Goal: Information Seeking & Learning: Learn about a topic

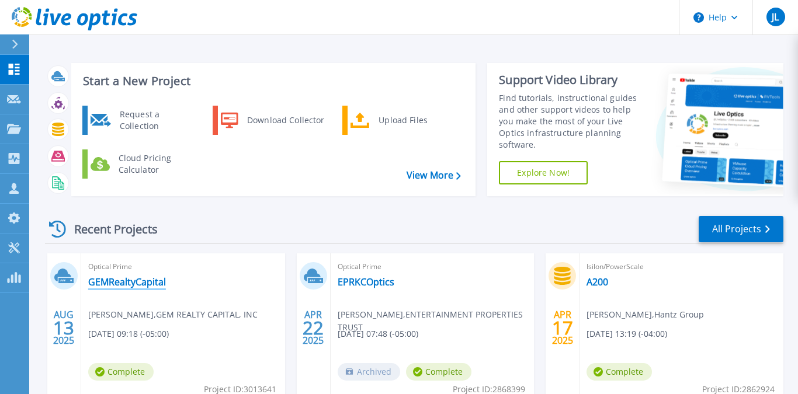
click at [148, 278] on link "GEMRealtyCapital" at bounding box center [127, 282] width 78 height 12
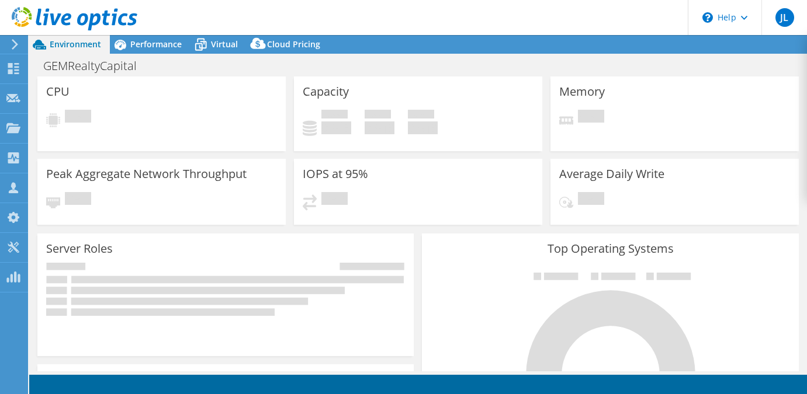
select select "USD"
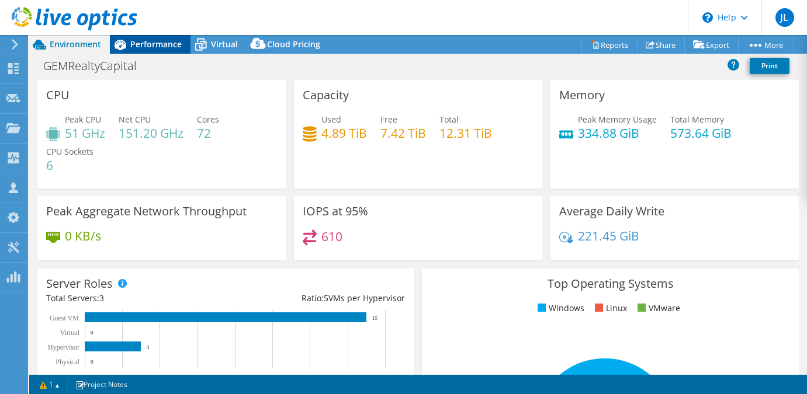
click at [146, 44] on span "Performance" at bounding box center [155, 44] width 51 height 11
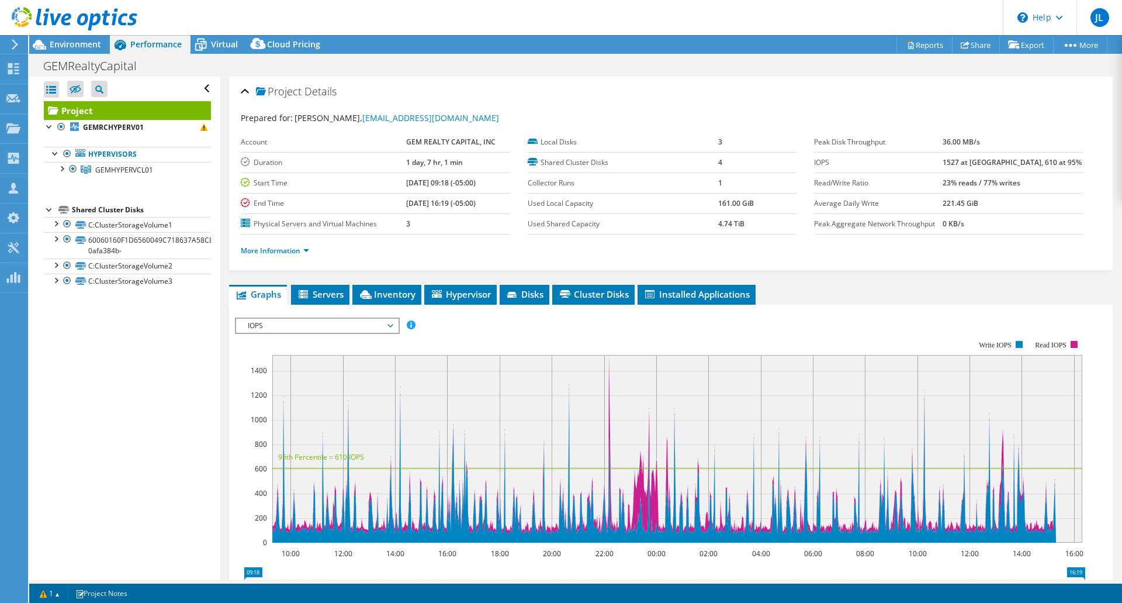
click at [320, 321] on span "IOPS" at bounding box center [317, 326] width 150 height 14
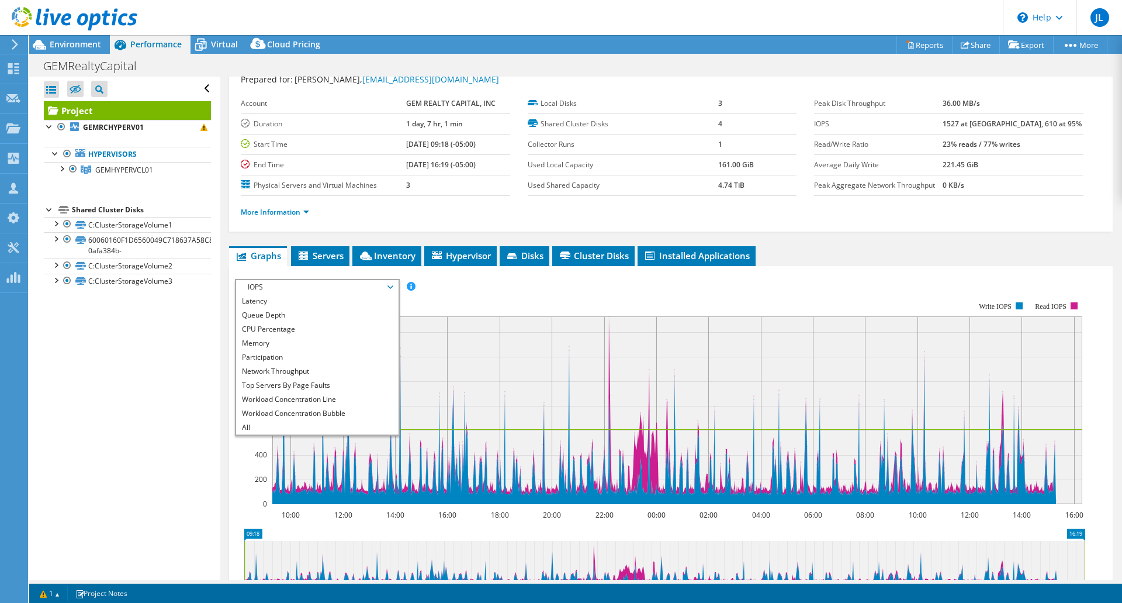
scroll to position [58, 0]
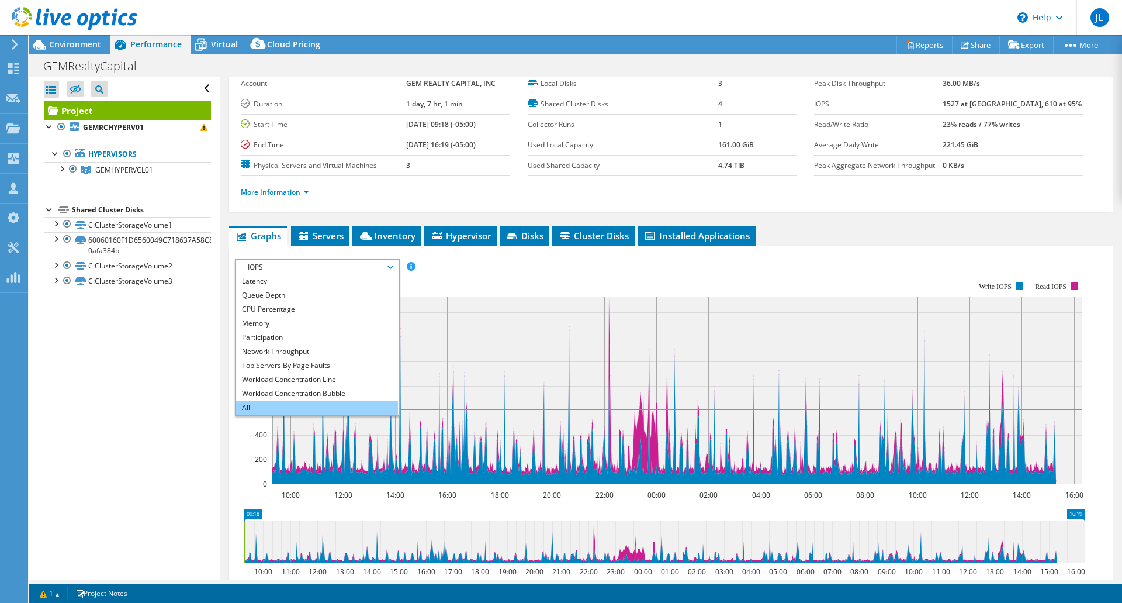
click at [303, 394] on li "All" at bounding box center [317, 407] width 162 height 14
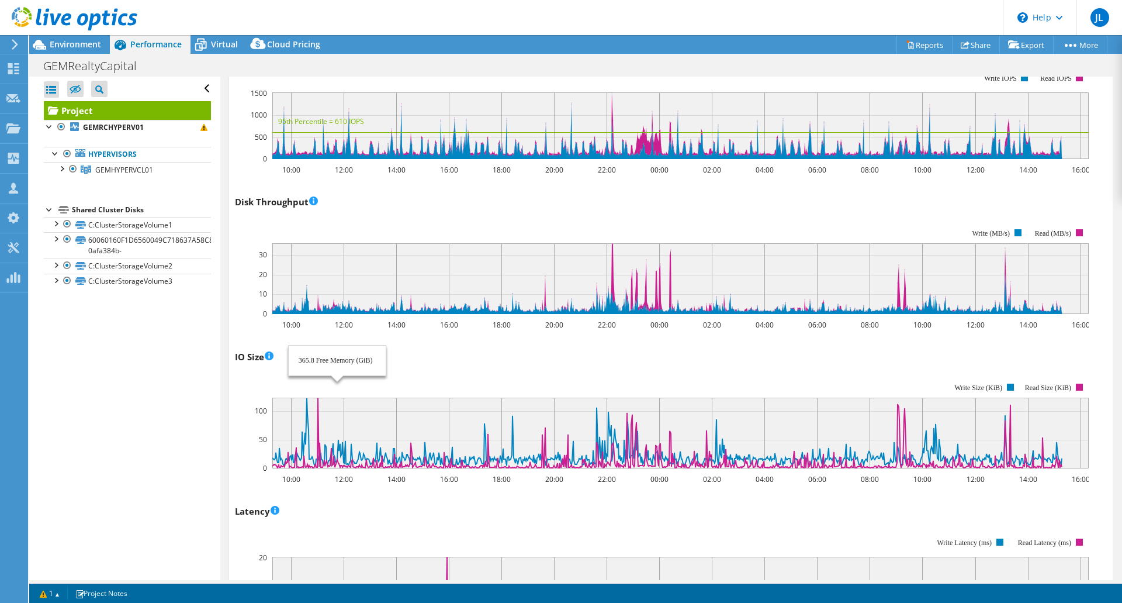
scroll to position [0, 0]
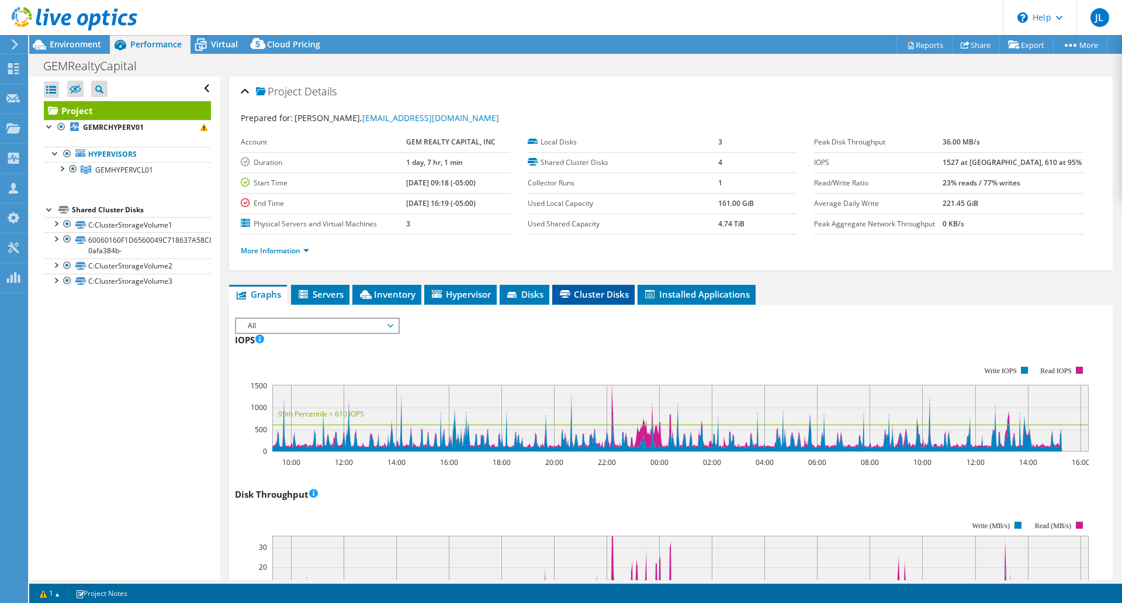
click at [585, 288] on li "Cluster Disks" at bounding box center [593, 295] width 82 height 20
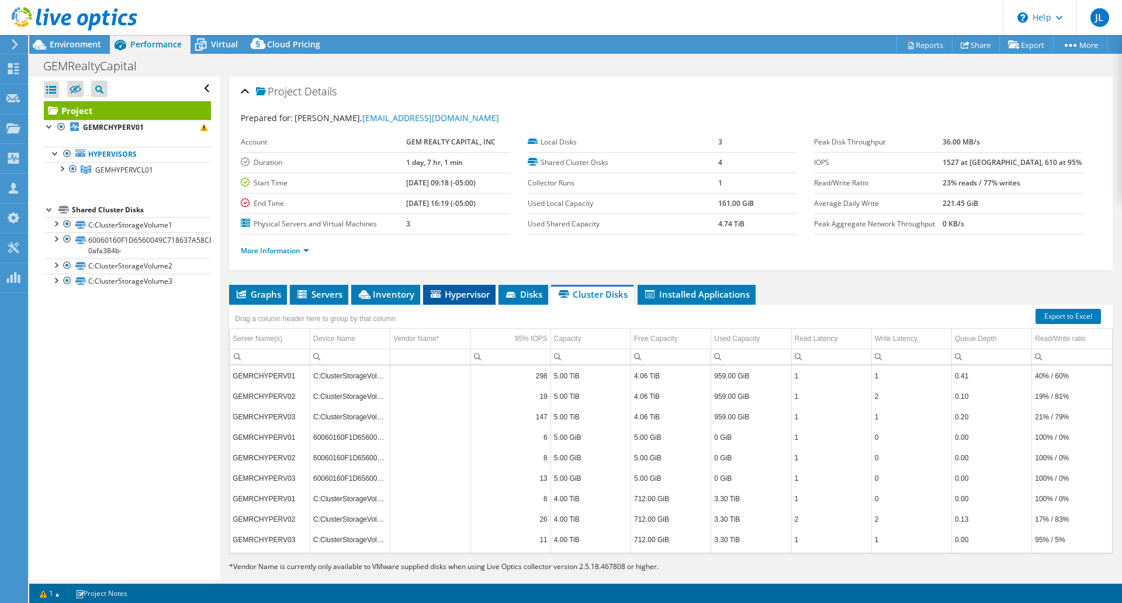
click at [464, 301] on li "Hypervisor" at bounding box center [459, 295] width 72 height 20
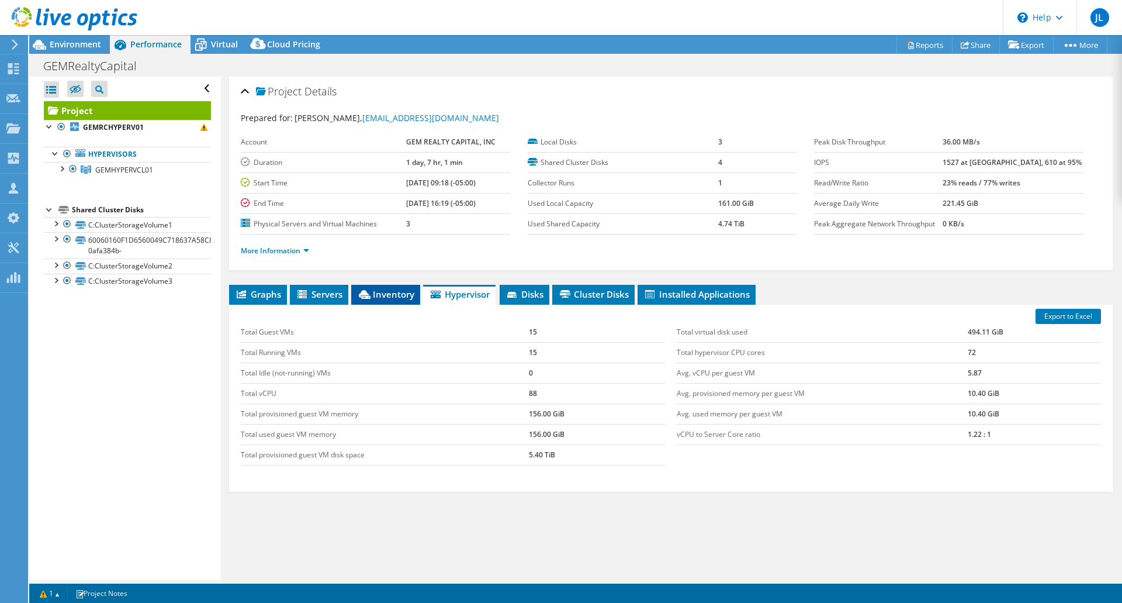
click at [390, 297] on span "Inventory" at bounding box center [385, 294] width 57 height 12
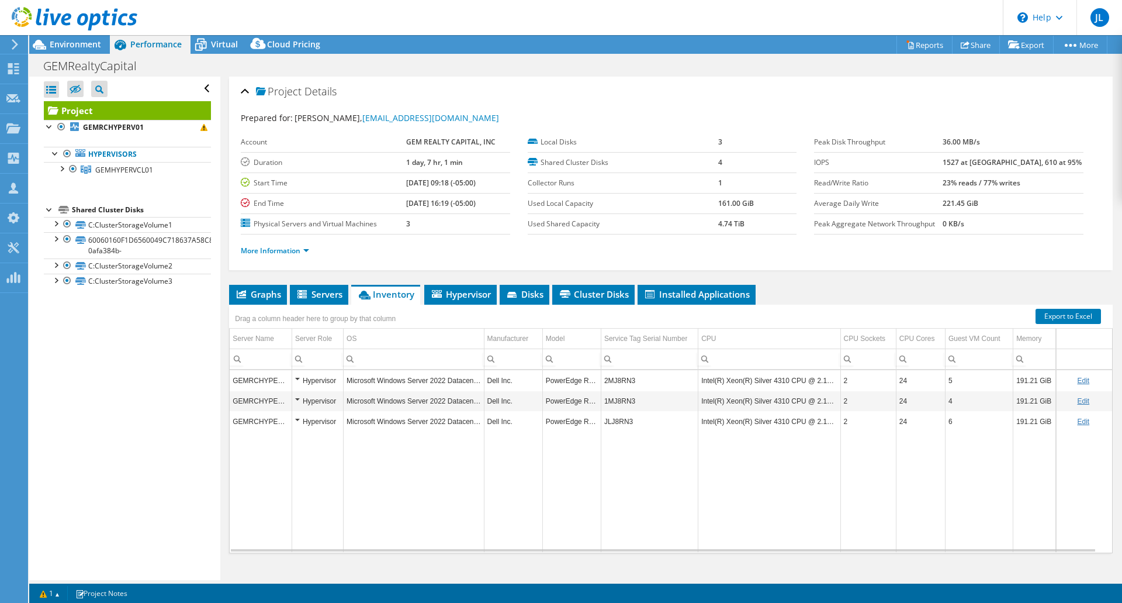
click at [610, 394] on td "JLJ8RN3" at bounding box center [649, 421] width 97 height 20
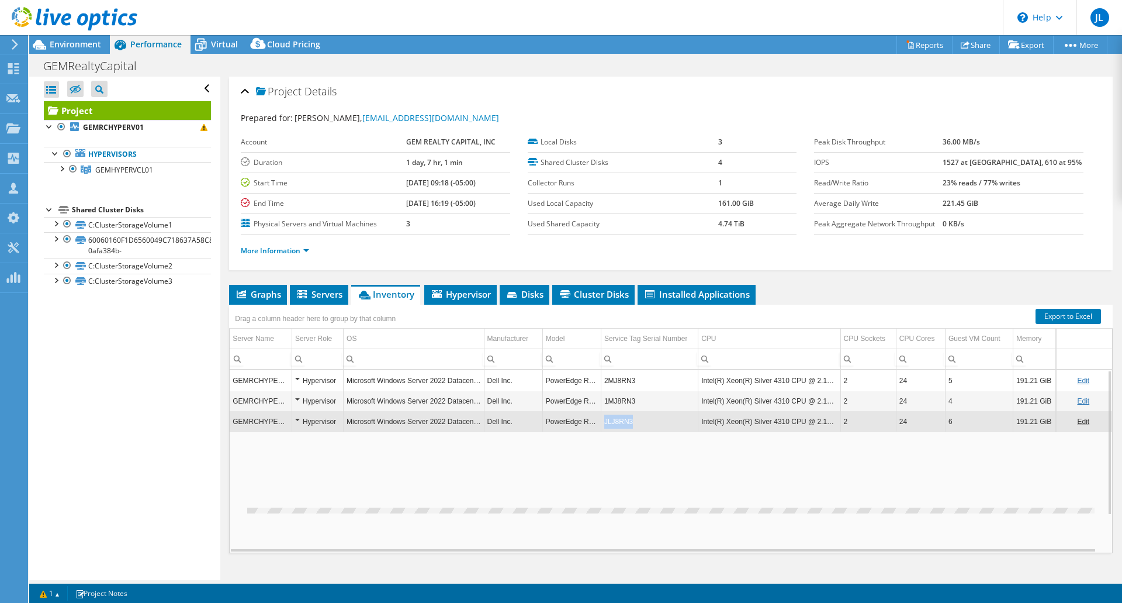
click at [611, 394] on td "JLJ8RN3" at bounding box center [649, 421] width 97 height 20
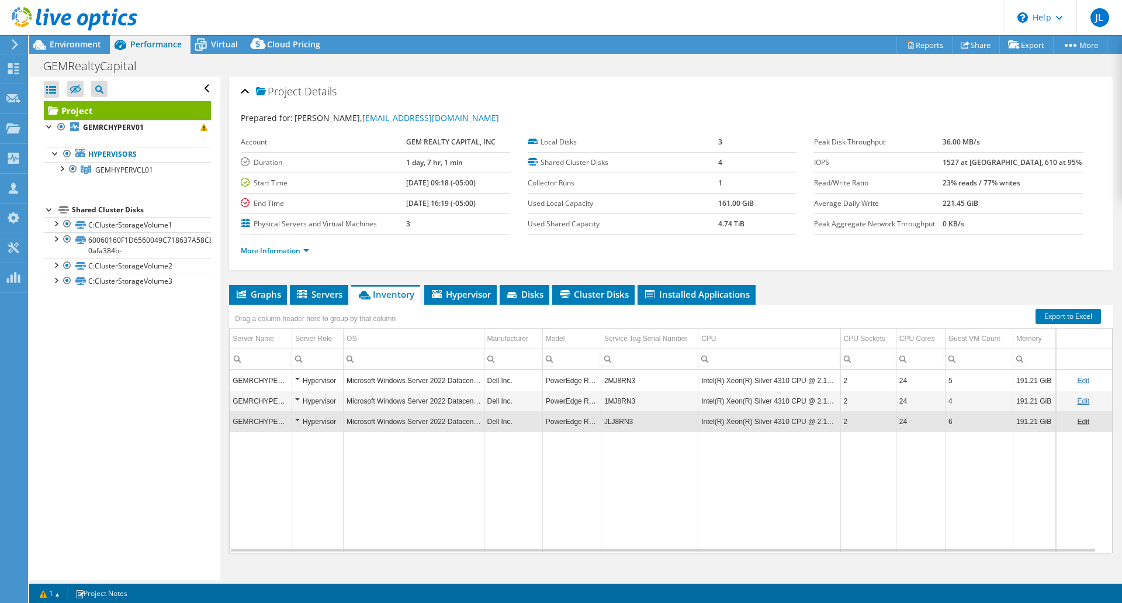
click at [617, 394] on td "JLJ8RN3" at bounding box center [649, 421] width 97 height 20
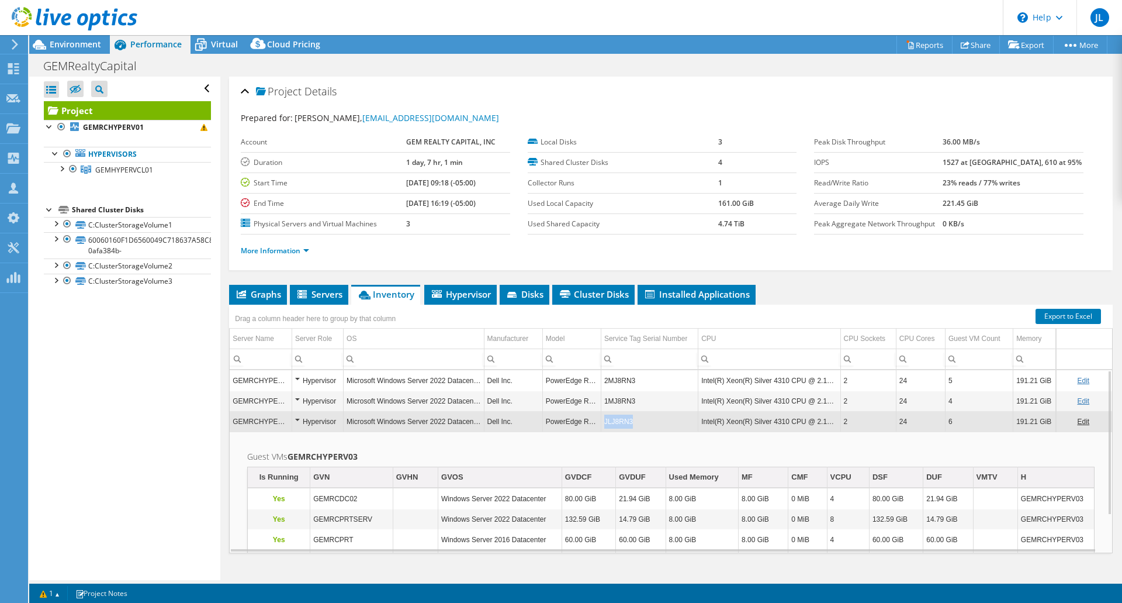
click at [617, 394] on td "JLJ8RN3" at bounding box center [649, 421] width 97 height 20
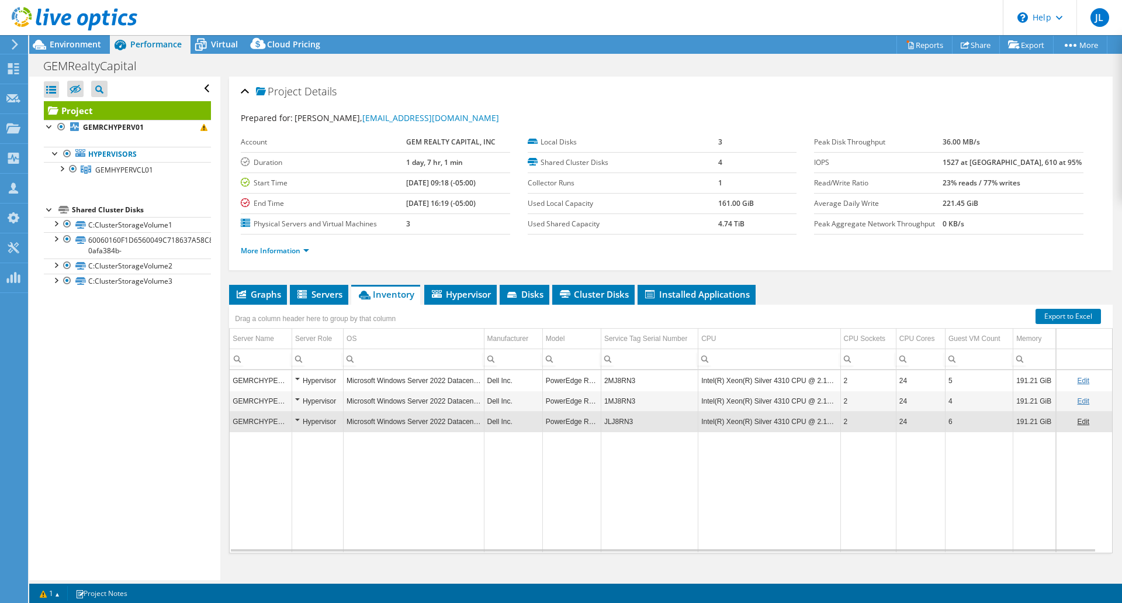
click at [617, 394] on td "JLJ8RN3" at bounding box center [649, 421] width 97 height 20
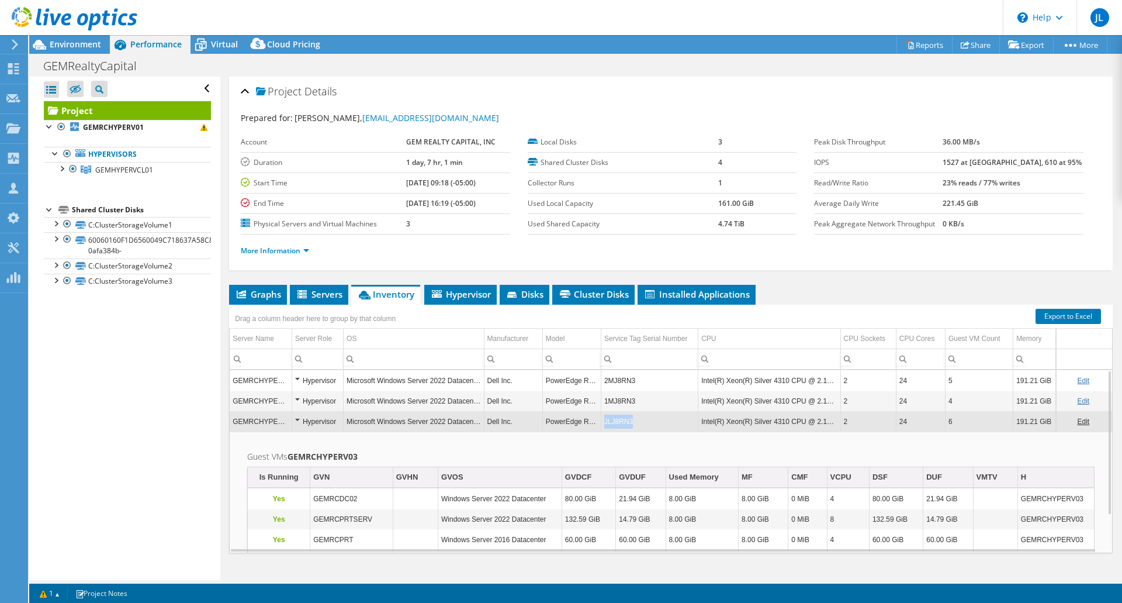
click at [616, 394] on td "JLJ8RN3" at bounding box center [649, 421] width 97 height 20
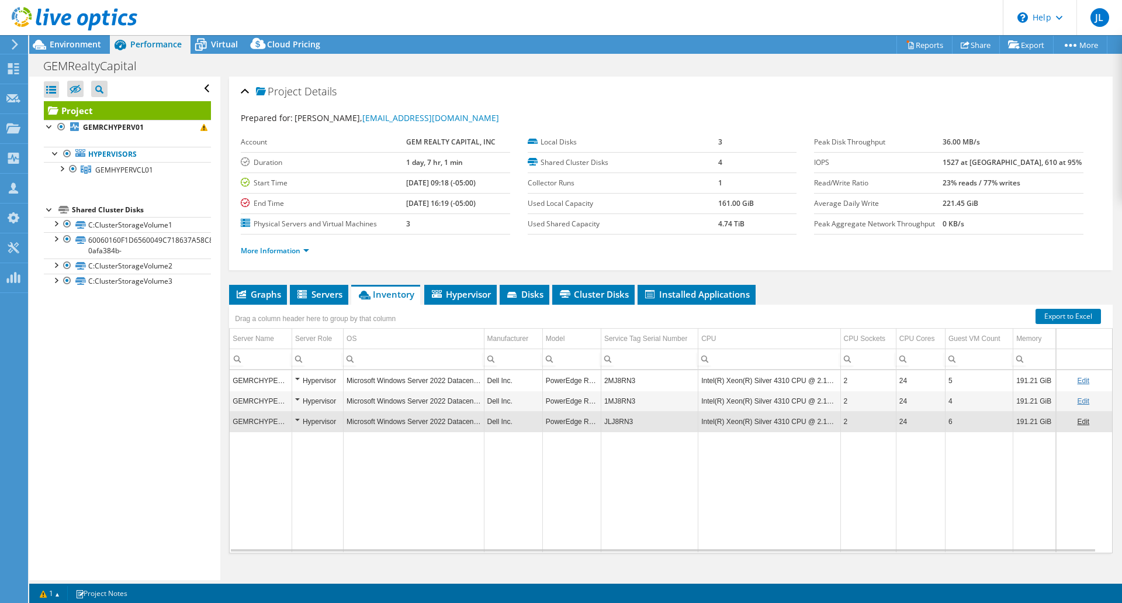
click at [614, 394] on td "JLJ8RN3" at bounding box center [649, 421] width 97 height 20
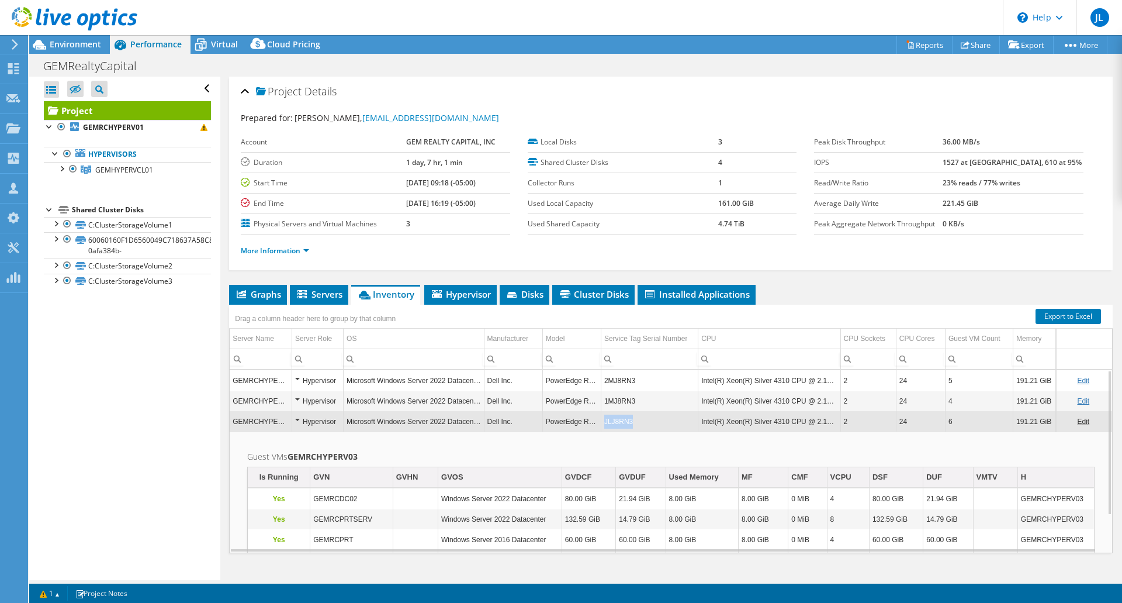
drag, startPoint x: 634, startPoint y: 423, endPoint x: 598, endPoint y: 423, distance: 35.7
click at [598, 394] on tr "GEMRCHYPERV03 Hypervisor Microsoft Windows Server 2022 Datacenter Dell Inc. Pow…" at bounding box center [671, 421] width 883 height 20
